Goal: Navigation & Orientation: Find specific page/section

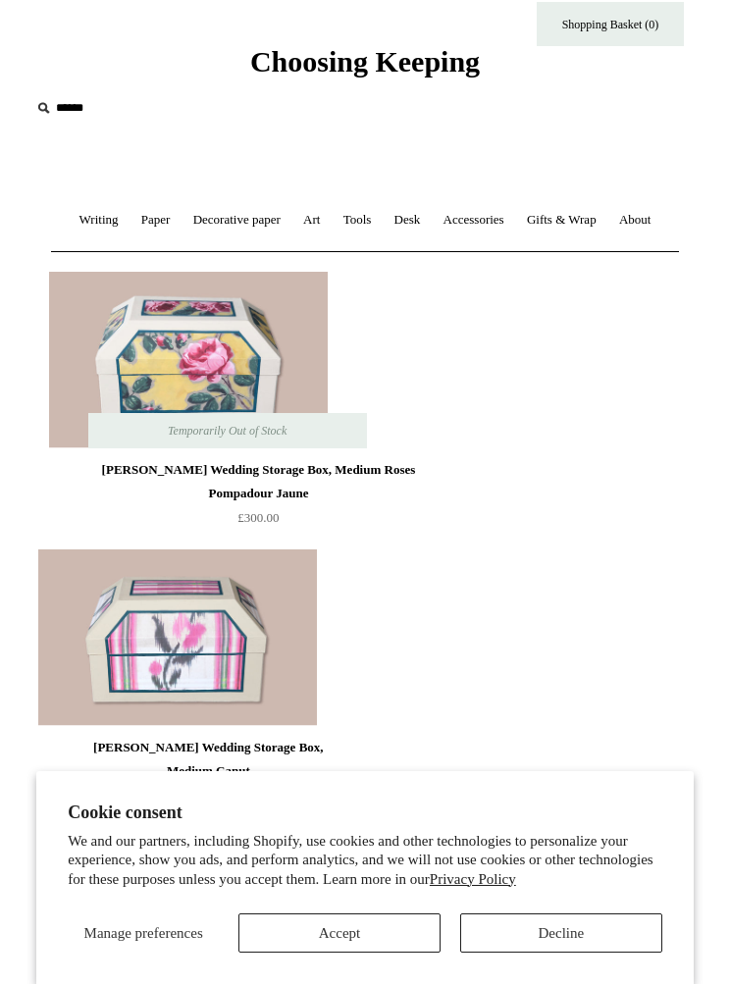
scroll to position [42, 0]
click at [407, 220] on link "Desk +" at bounding box center [408, 219] width 46 height 52
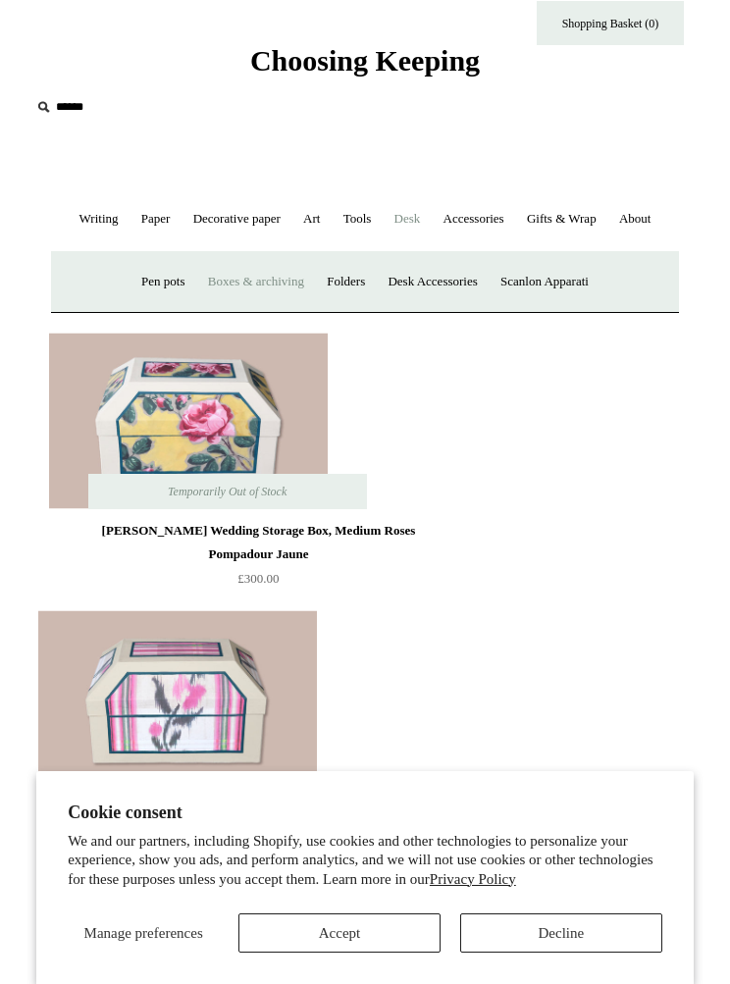
click at [580, 277] on link "Scanlon Apparati" at bounding box center [545, 282] width 108 height 52
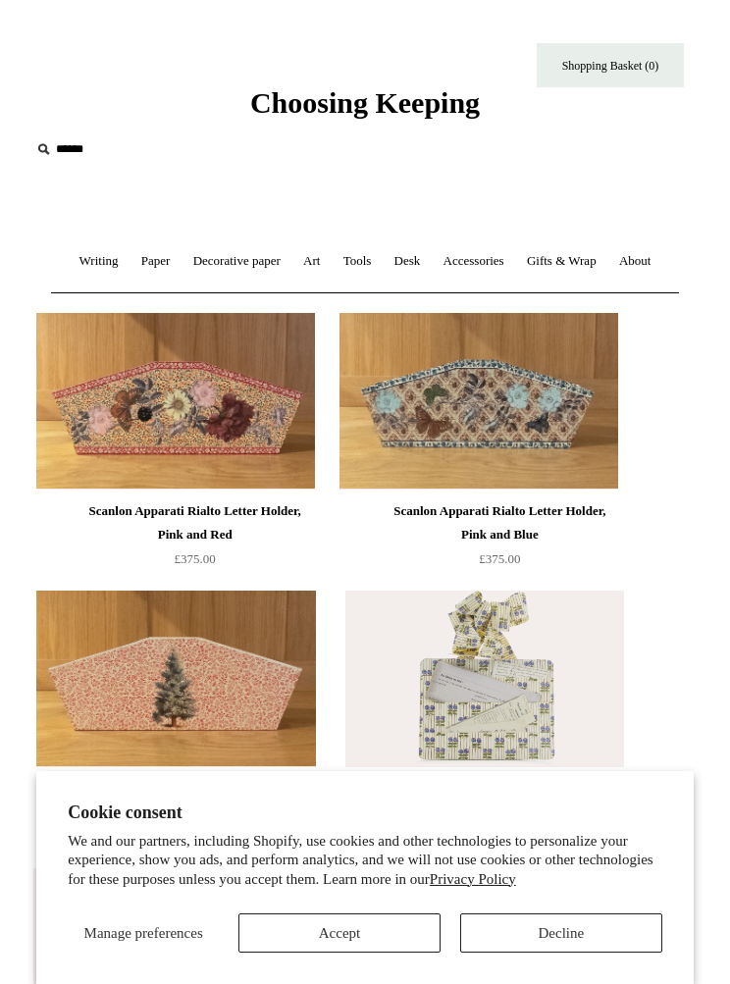
click at [420, 274] on link "Desk +" at bounding box center [408, 261] width 46 height 52
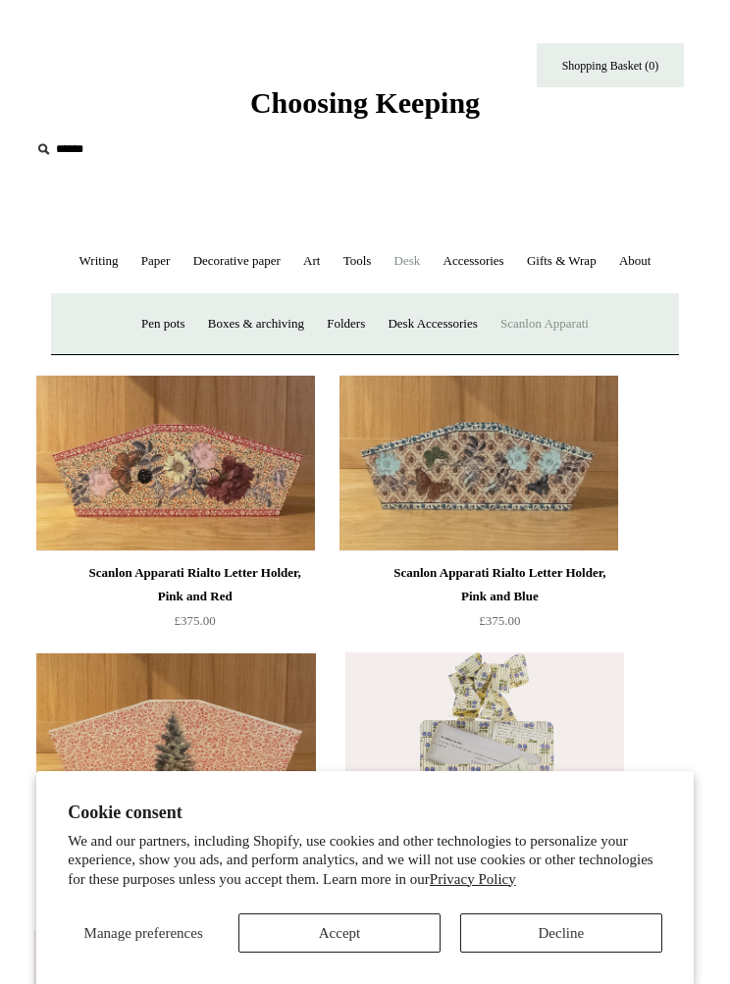
click at [161, 318] on link "Pen pots" at bounding box center [162, 324] width 63 height 52
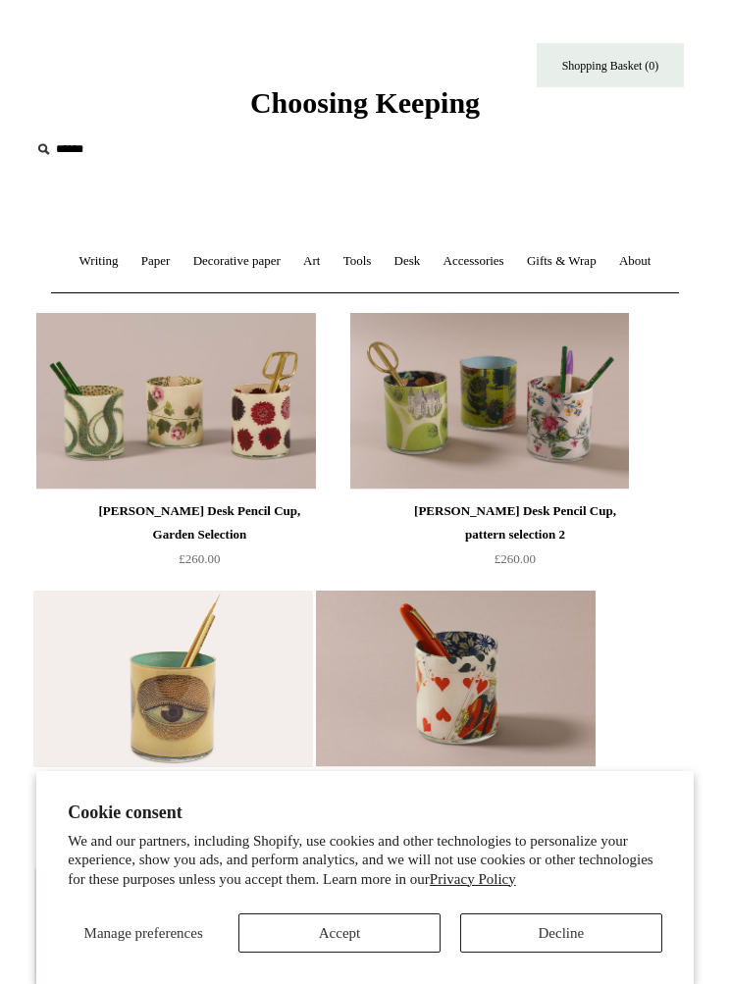
click at [476, 264] on link "Accessories +" at bounding box center [474, 261] width 80 height 52
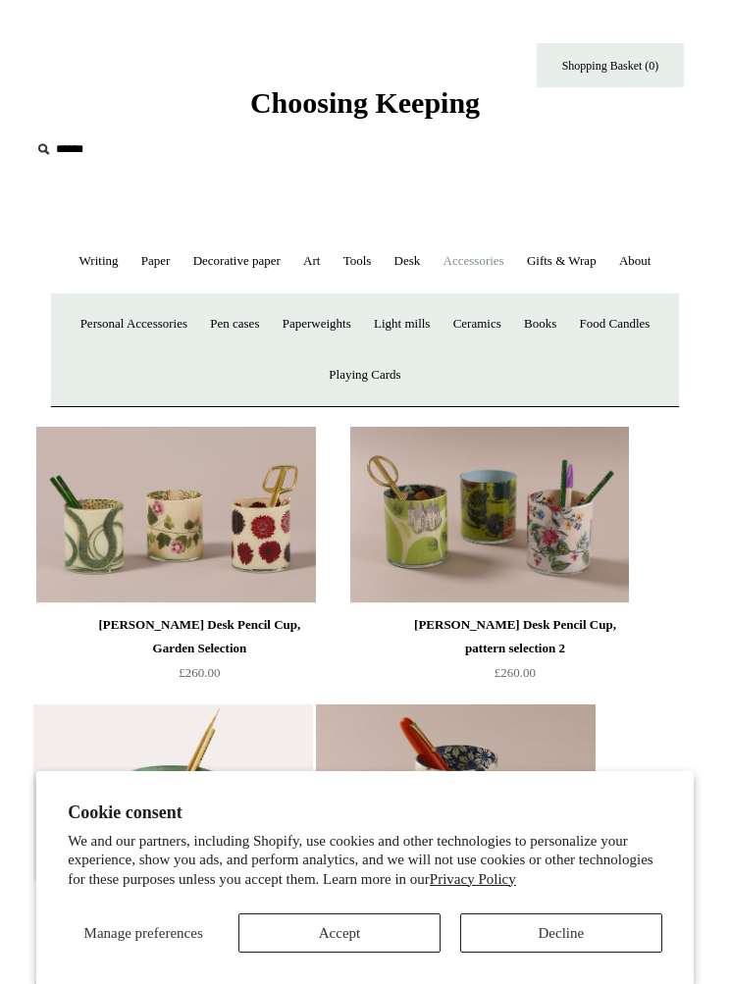
click at [424, 258] on link "Desk +" at bounding box center [408, 261] width 46 height 52
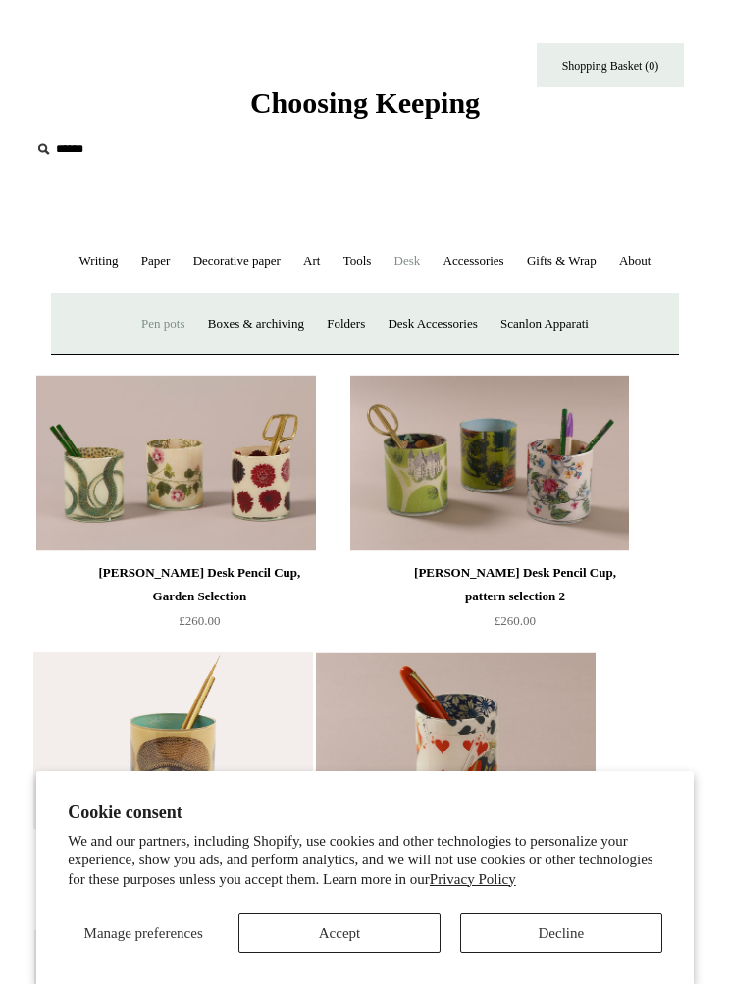
click at [263, 334] on link "Boxes & archiving" at bounding box center [256, 324] width 116 height 52
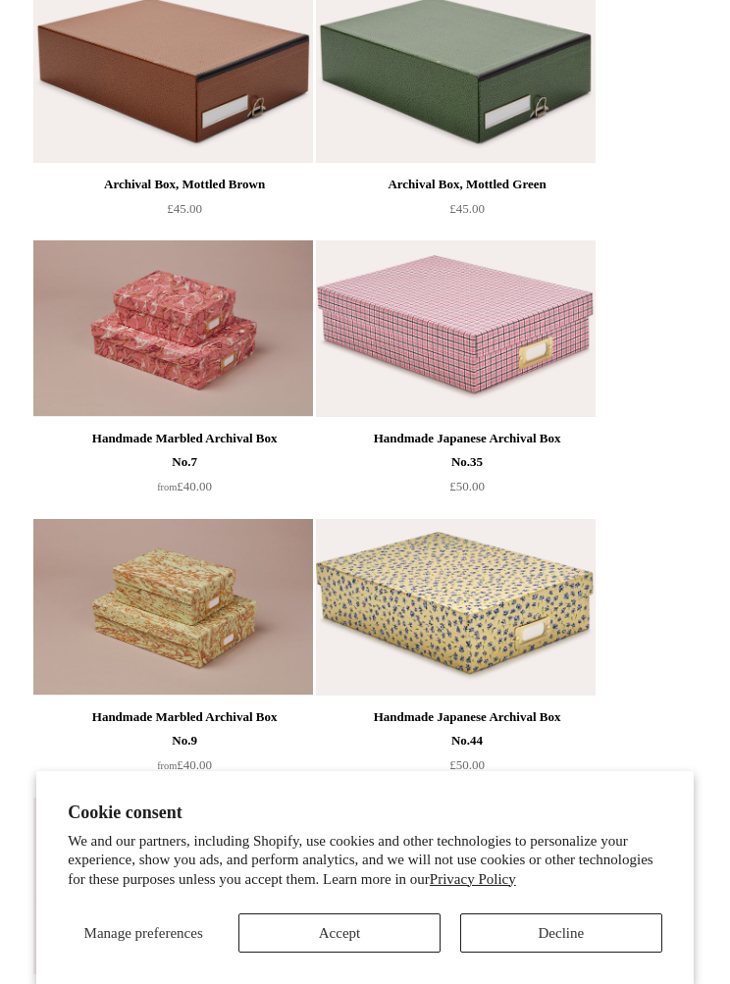
scroll to position [2684, 0]
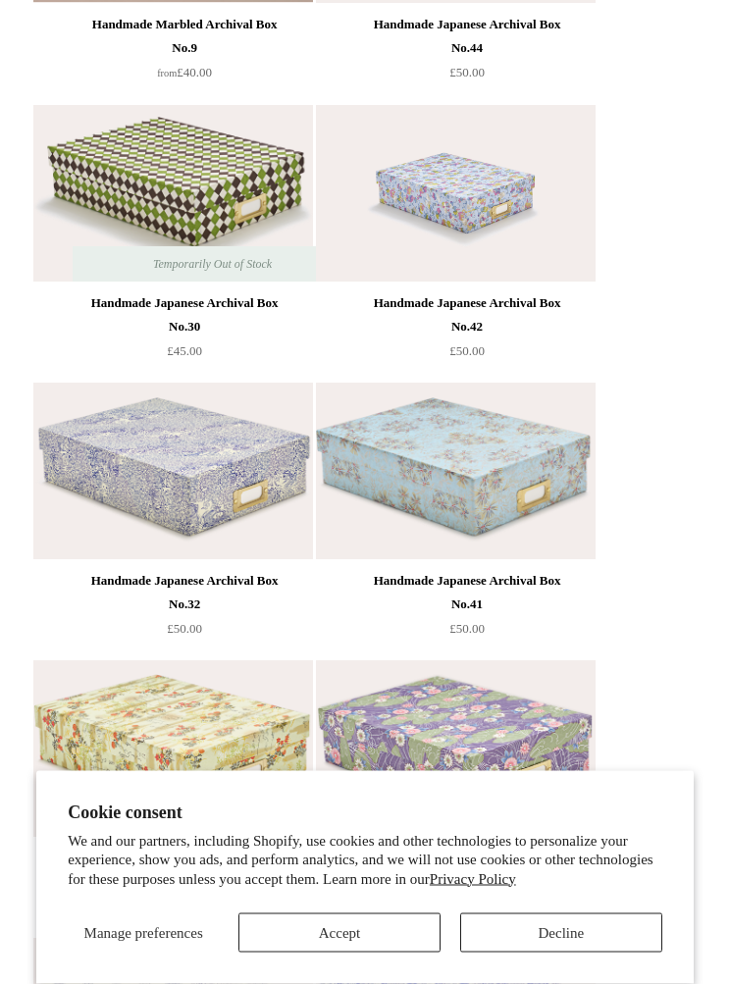
click at [574, 953] on button "Decline" at bounding box center [561, 932] width 202 height 39
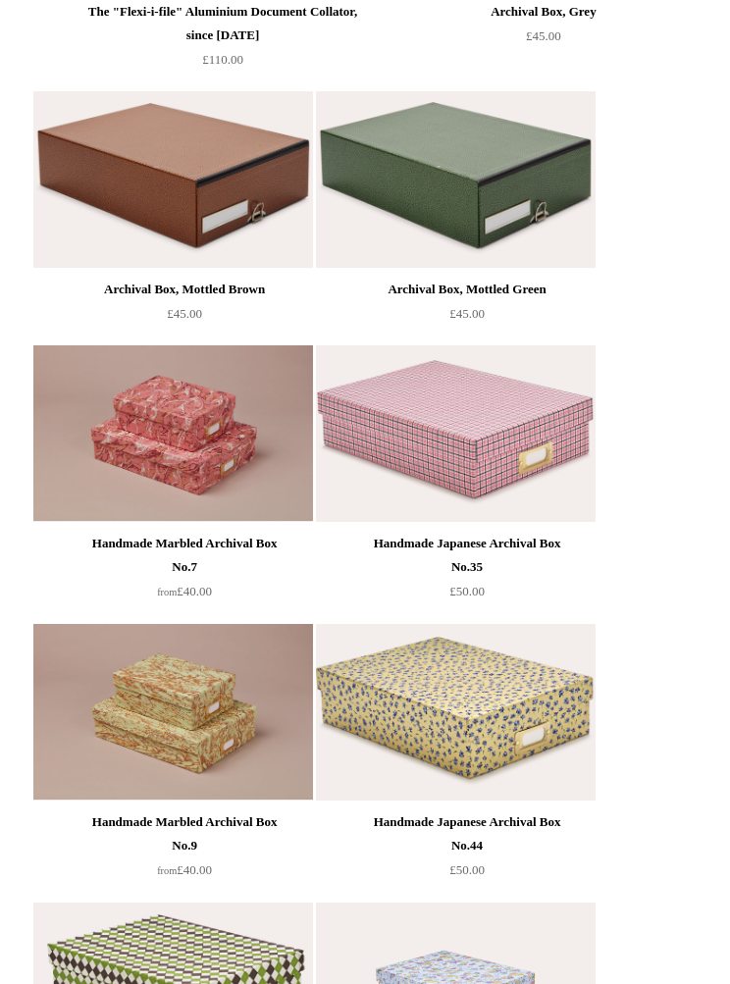
scroll to position [2166, 0]
